Goal: Contribute content: Contribute content

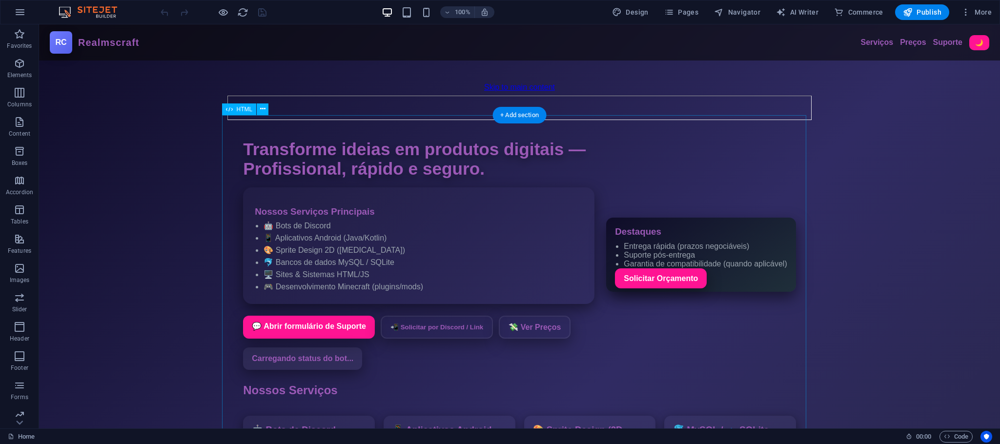
drag, startPoint x: 413, startPoint y: 289, endPoint x: 240, endPoint y: 289, distance: 172.7
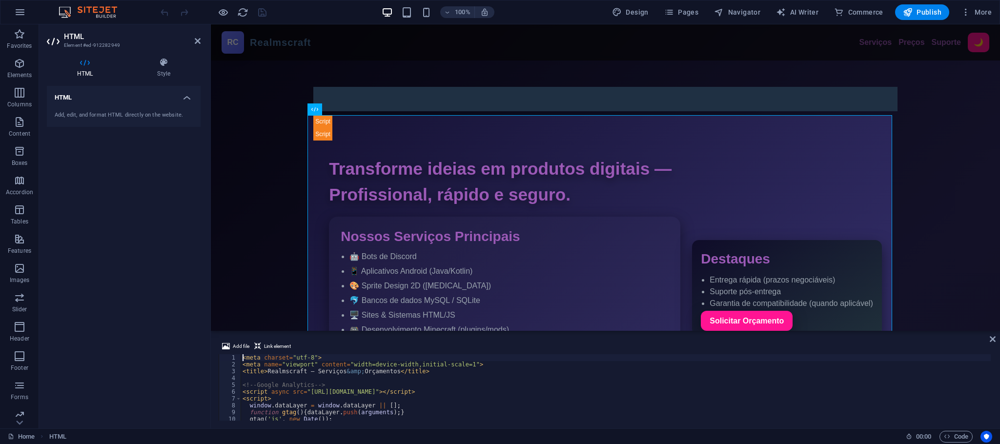
click at [366, 363] on div "< meta charset = "utf-8" > < meta name = "viewport" content = "width=device-wid…" at bounding box center [634, 393] width 789 height 79
type textarea "<meta name="viewport" content="width=device-width,initial-scale=1">"
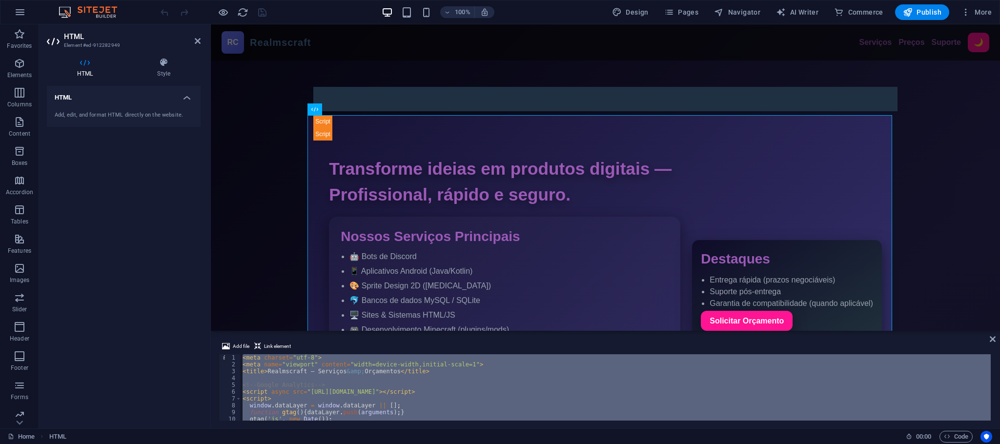
click at [382, 375] on div "< meta charset = "utf-8" > < meta name = "viewport" content = "width=device-wid…" at bounding box center [615, 387] width 750 height 66
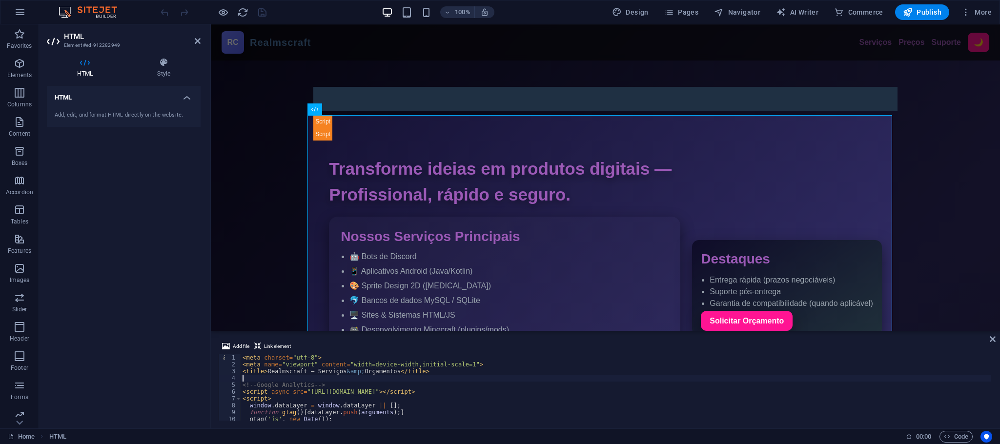
click at [382, 375] on div "< meta charset = "utf-8" > < meta name = "viewport" content = "width=device-wid…" at bounding box center [634, 393] width 789 height 79
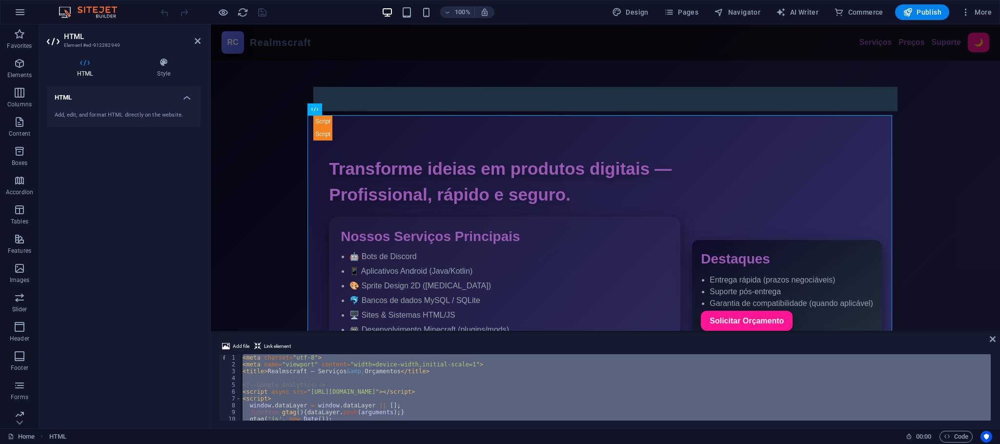
paste textarea
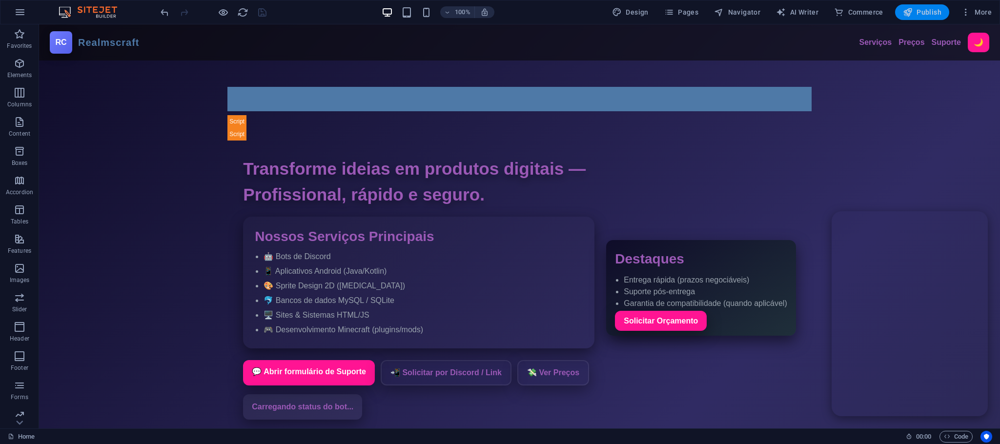
click at [923, 11] on span "Publish" at bounding box center [921, 12] width 39 height 10
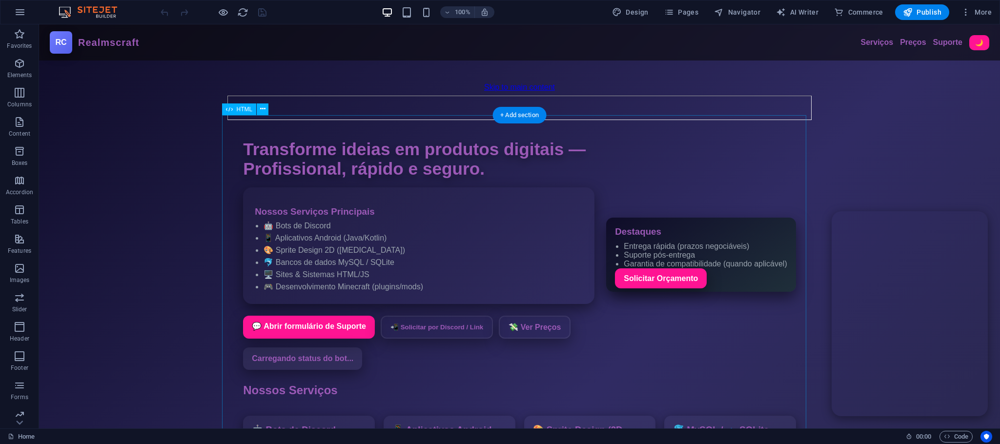
drag, startPoint x: 471, startPoint y: 343, endPoint x: 432, endPoint y: 319, distance: 46.0
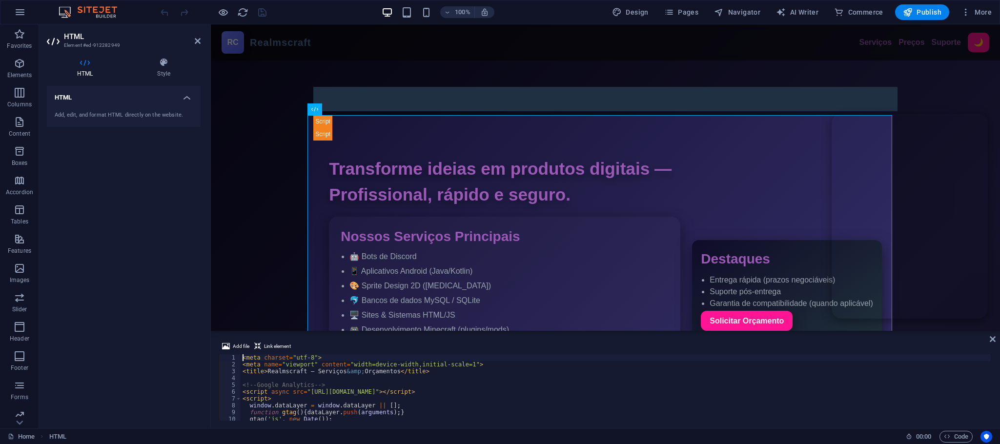
click at [451, 385] on div "< meta charset = "utf-8" > < meta name = "viewport" content = "width=device-wid…" at bounding box center [634, 393] width 789 height 79
type textarea "<!-- Google Analytics -->"
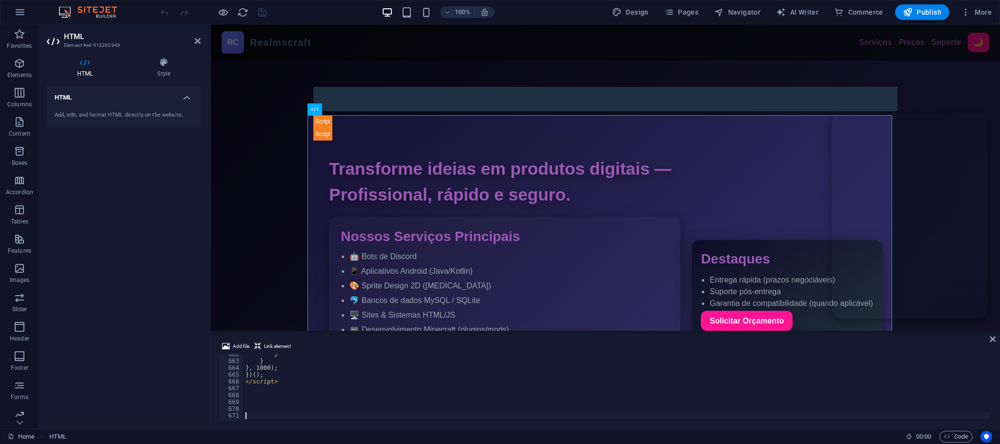
scroll to position [4518, 0]
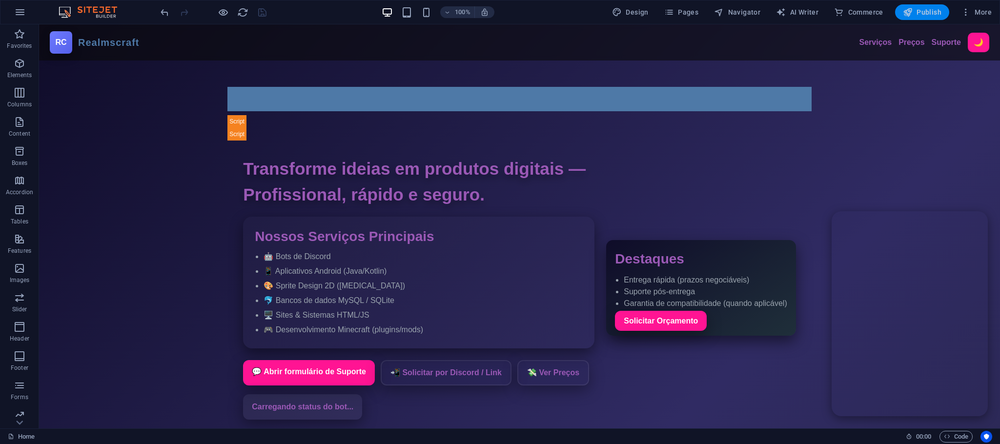
click at [928, 19] on button "Publish" at bounding box center [922, 12] width 54 height 16
drag, startPoint x: 505, startPoint y: 283, endPoint x: 334, endPoint y: 284, distance: 171.7
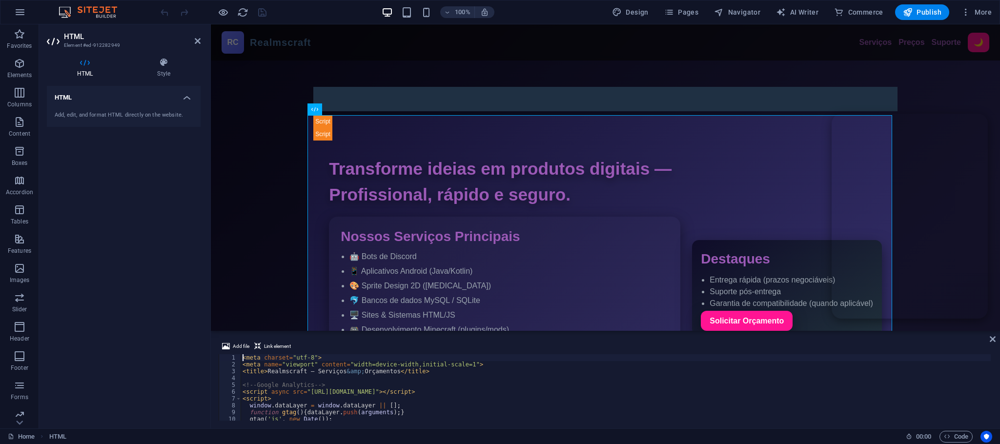
click at [420, 367] on div "< meta charset = "utf-8" > < meta name = "viewport" content = "width=device-wid…" at bounding box center [634, 393] width 789 height 79
type textarea "<meta name="viewport" content="width=device-width,initial-scale=1">"
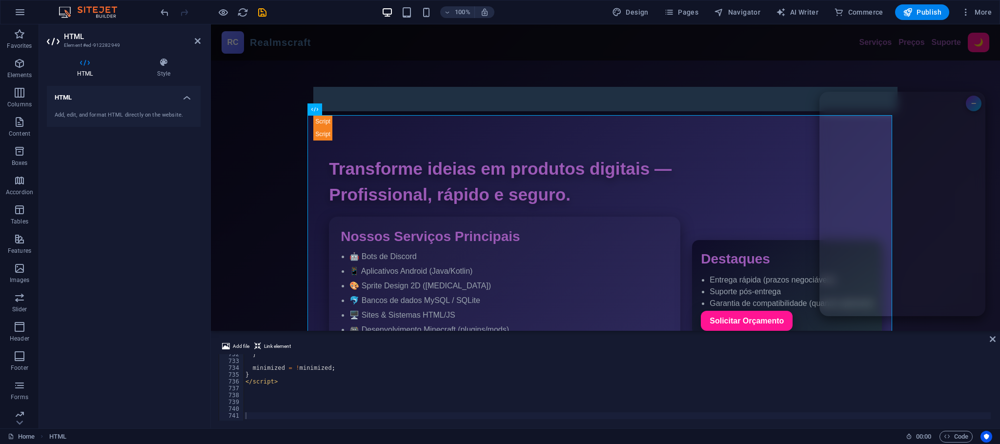
click at [912, 1] on div "100% Design Pages Navigator AI Writer Commerce Publish More" at bounding box center [499, 11] width 999 height 23
click at [924, 8] on span "Publish" at bounding box center [921, 12] width 39 height 10
